Goal: Find specific fact: Find specific fact

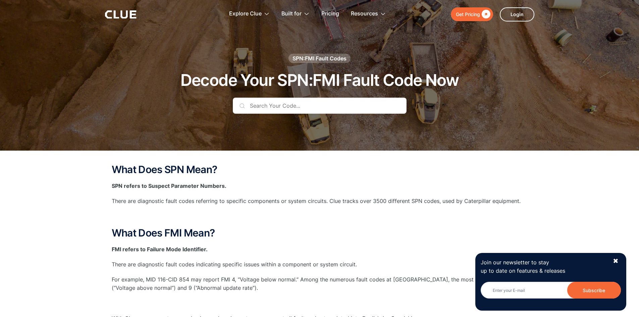
click at [257, 102] on input "text" at bounding box center [320, 106] width 174 height 16
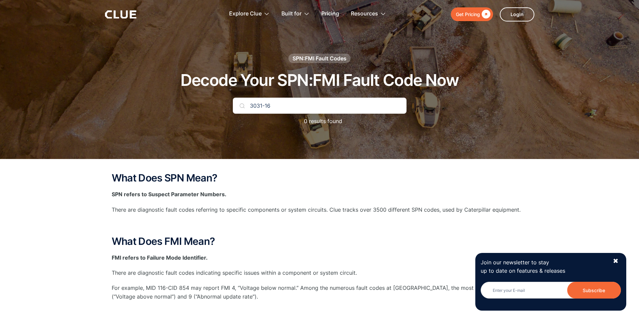
click at [285, 107] on input "3031-16" at bounding box center [320, 106] width 174 height 16
type input "3031"
click at [308, 108] on input "3031" at bounding box center [320, 106] width 174 height 16
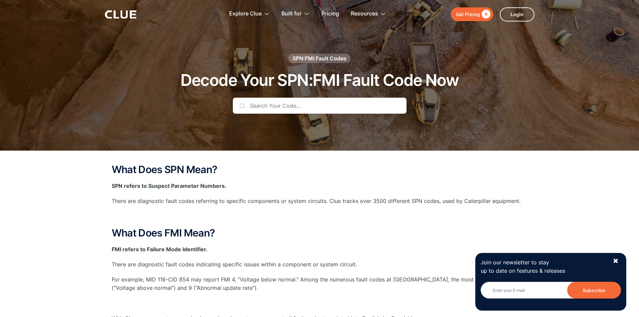
click at [335, 100] on input "text" at bounding box center [320, 106] width 174 height 16
